Goal: Task Accomplishment & Management: Manage account settings

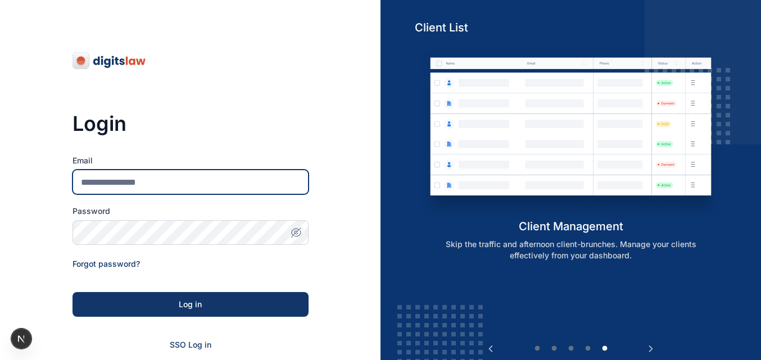
click at [181, 181] on input "Email" at bounding box center [191, 182] width 236 height 25
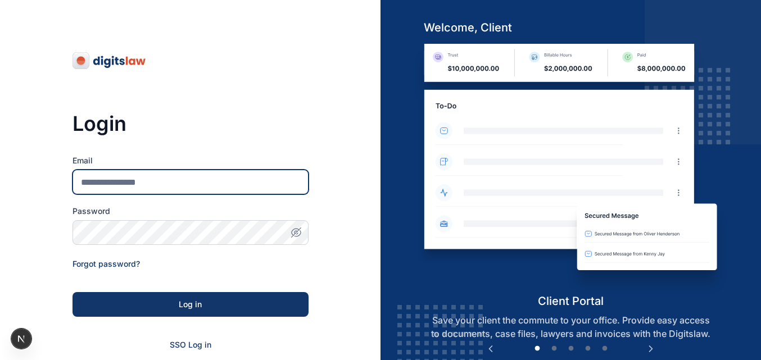
type input "**********"
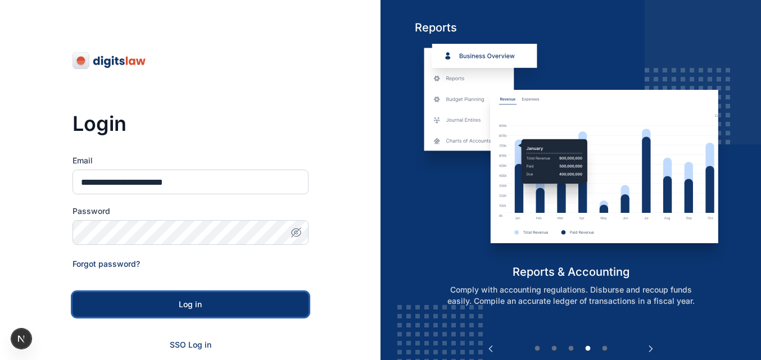
click at [213, 305] on div "Log in" at bounding box center [191, 304] width 200 height 11
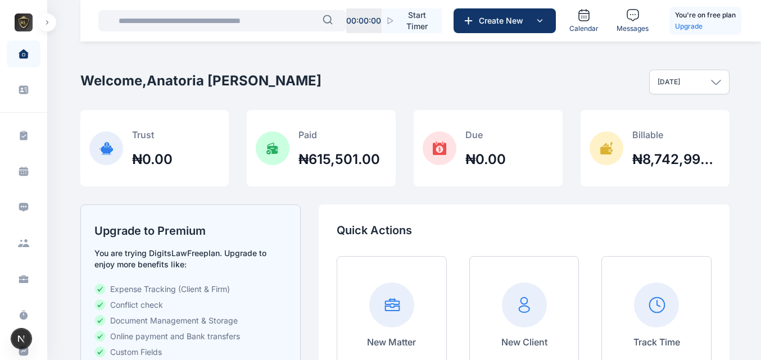
click at [606, 61] on div "Welcome, Anatoria Eddie Today Today This week This month This year All time Cus…" at bounding box center [405, 82] width 650 height 56
